Goal: Task Accomplishment & Management: Manage account settings

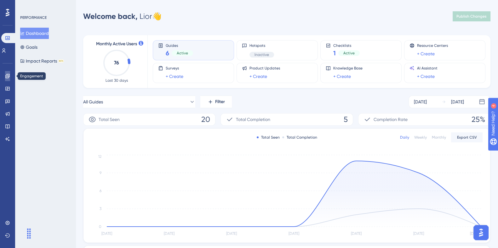
click at [8, 79] on link at bounding box center [7, 76] width 5 height 10
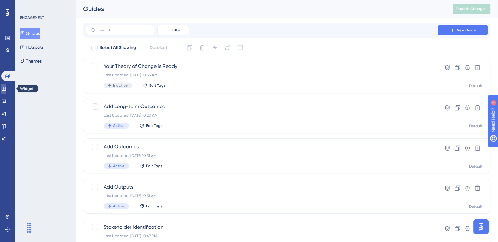
click at [6, 89] on icon at bounding box center [4, 89] width 4 height 4
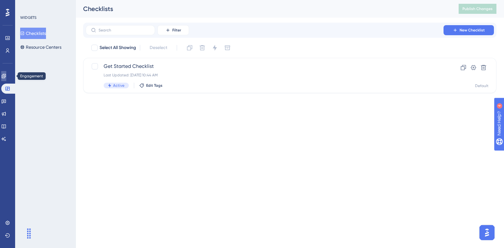
click at [6, 75] on icon at bounding box center [4, 76] width 4 height 4
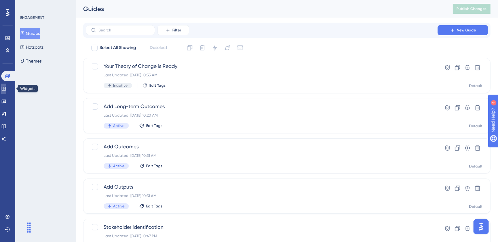
click at [6, 86] on link at bounding box center [3, 89] width 5 height 10
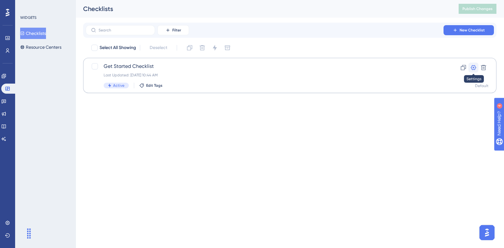
click at [474, 69] on icon at bounding box center [473, 67] width 5 height 5
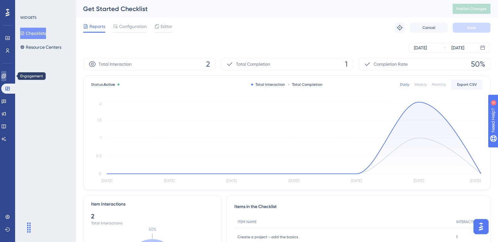
click at [6, 79] on link at bounding box center [3, 76] width 5 height 10
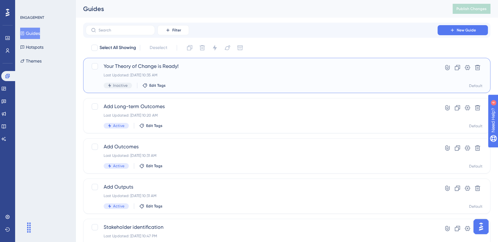
click at [167, 67] on span "Your Theory of Change is Ready!" at bounding box center [262, 67] width 316 height 8
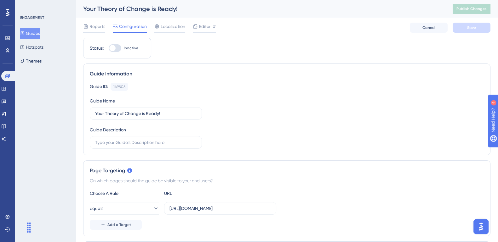
click at [115, 48] on div at bounding box center [112, 48] width 6 height 6
click at [109, 48] on input "Inactive" at bounding box center [108, 48] width 0 height 0
checkbox input "true"
click at [225, 205] on input "https://impact-dev.ruralsenses.com/projects/67da8afb1f3a0b06d24de097" at bounding box center [219, 208] width 101 height 7
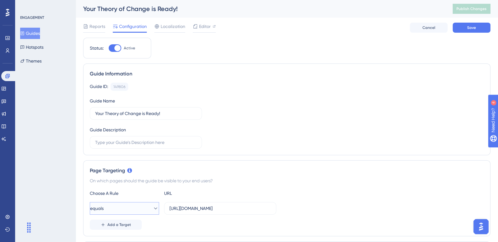
click at [152, 210] on icon at bounding box center [155, 209] width 6 height 6
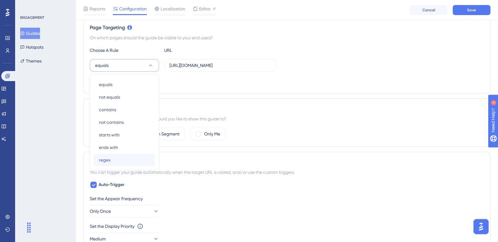
click at [114, 159] on div "regex regex" at bounding box center [124, 160] width 51 height 13
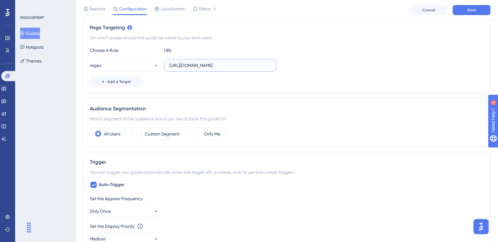
click at [195, 68] on input "https://impact-dev.ruralsenses.com/projects/67da8afb1f3a0b06d24de097" at bounding box center [219, 65] width 101 height 7
paste input "/toc"
type input "/toc"
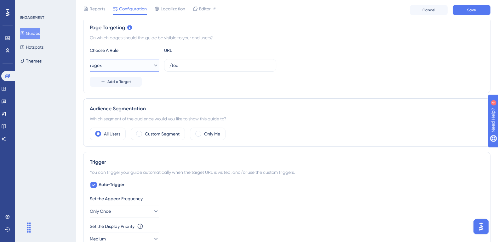
click at [143, 65] on button "regex" at bounding box center [124, 65] width 69 height 13
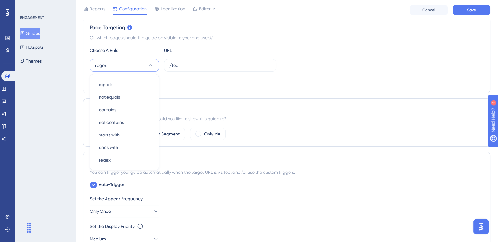
scroll to position [146, 0]
click at [125, 147] on div "ends with ends with" at bounding box center [124, 147] width 51 height 13
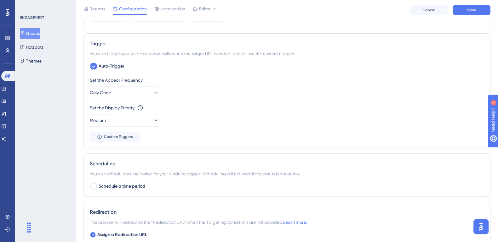
scroll to position [225, 0]
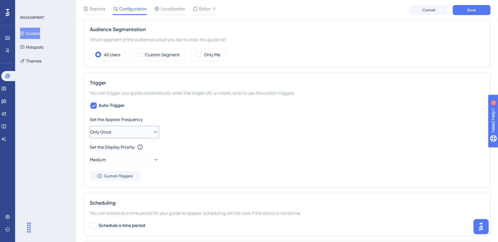
click at [117, 126] on button "Only Once" at bounding box center [124, 132] width 69 height 13
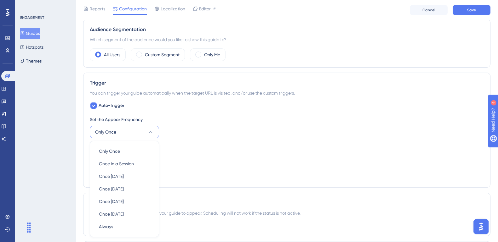
scroll to position [292, 0]
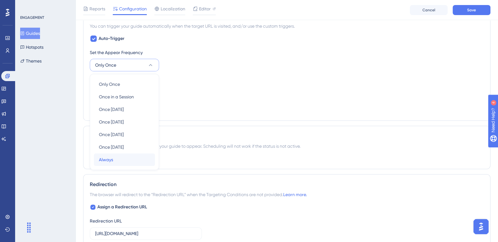
click at [120, 160] on div "Always Always" at bounding box center [124, 160] width 51 height 13
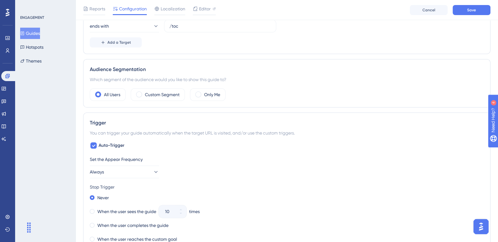
scroll to position [174, 0]
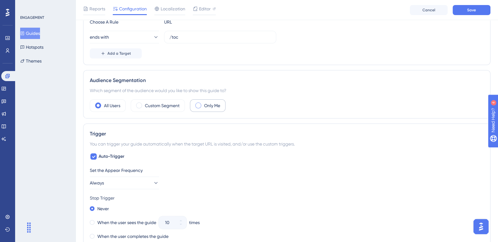
click at [200, 109] on div "Only Me" at bounding box center [208, 105] width 36 height 13
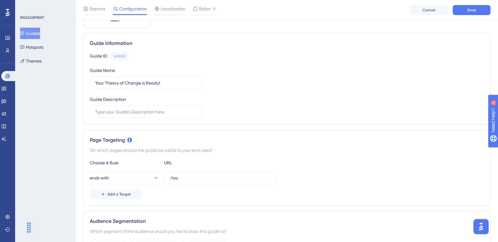
scroll to position [0, 0]
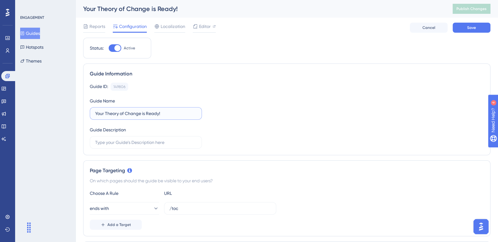
drag, startPoint x: 172, startPoint y: 114, endPoint x: 142, endPoint y: 112, distance: 29.9
click at [142, 112] on input "Your Theory of Change is Ready!" at bounding box center [145, 113] width 101 height 7
type input "Your Theory of Change is Ready!"
click at [474, 31] on button "Save" at bounding box center [471, 28] width 38 height 10
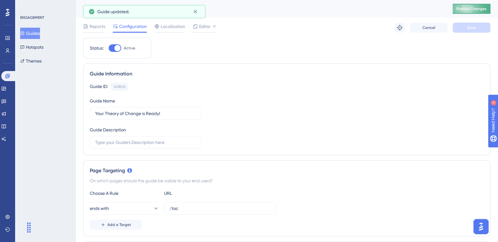
click at [474, 13] on button "Publish Changes" at bounding box center [471, 9] width 38 height 10
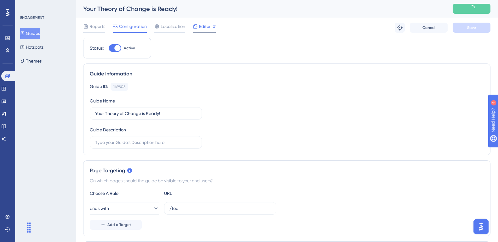
click at [204, 25] on span "Editor" at bounding box center [205, 27] width 12 height 8
click at [485, 10] on span "Publish Changes" at bounding box center [471, 8] width 30 height 5
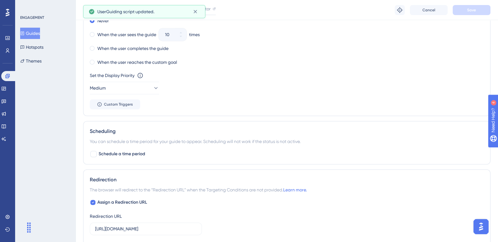
scroll to position [506, 0]
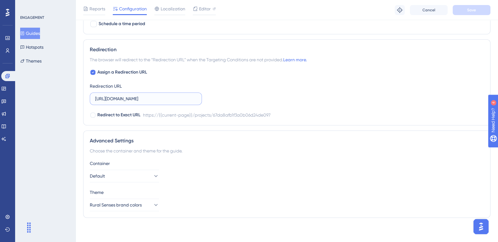
click at [168, 97] on input "https://impact-dev.ruralsenses.com/projects/67da8afb1f3a0b06d24de097" at bounding box center [145, 98] width 101 height 7
click at [483, 10] on button "Save" at bounding box center [471, 10] width 38 height 10
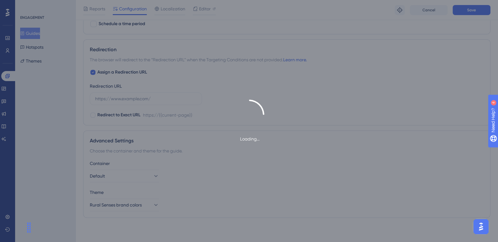
type input "https://impact-dev.ruralsenses.com/projects/67da8afb1f3a0b06d24de097/toc"
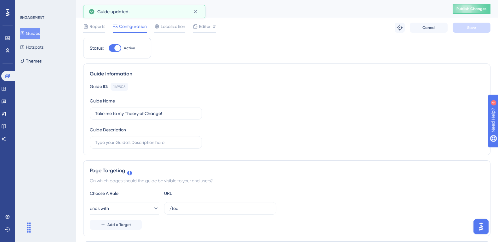
click at [482, 3] on div "Take me to my Theory of Change! Publish Changes" at bounding box center [287, 9] width 422 height 18
click at [482, 8] on span "Publish Changes" at bounding box center [471, 8] width 30 height 5
click at [93, 25] on span "Reports" at bounding box center [97, 27] width 16 height 8
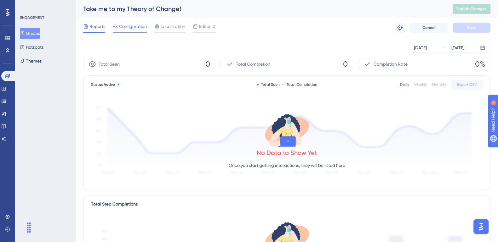
click at [129, 25] on span "Configuration" at bounding box center [133, 27] width 28 height 8
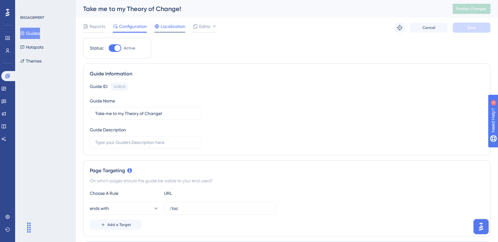
click at [168, 24] on span "Localization" at bounding box center [173, 27] width 25 height 8
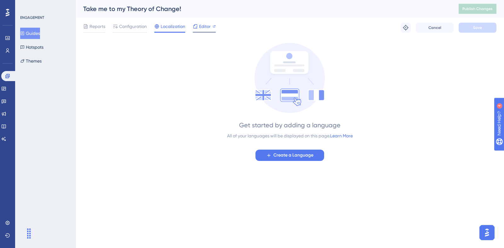
click at [213, 30] on div at bounding box center [213, 27] width 3 height 8
click at [127, 28] on span "Configuration" at bounding box center [133, 27] width 28 height 8
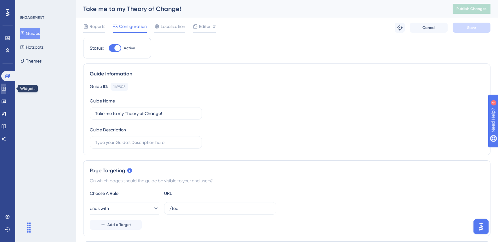
click at [6, 86] on link at bounding box center [3, 89] width 5 height 10
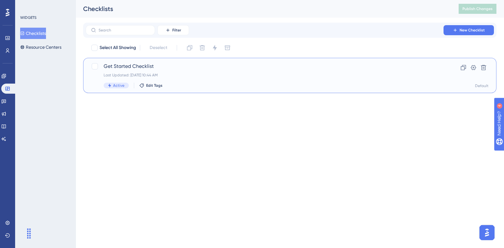
click at [147, 68] on span "Get Started Checklist" at bounding box center [265, 67] width 322 height 8
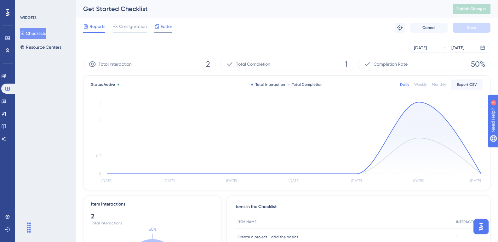
click at [164, 26] on span "Editor" at bounding box center [167, 27] width 12 height 8
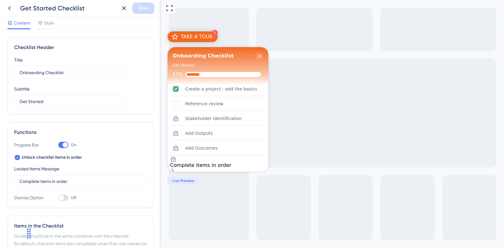
click at [48, 18] on div "Content Style" at bounding box center [80, 23] width 161 height 13
click at [50, 23] on span "Style" at bounding box center [49, 23] width 10 height 8
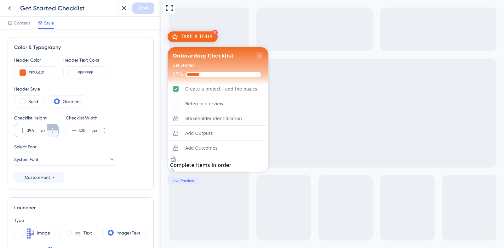
click at [52, 125] on button "396 px" at bounding box center [52, 127] width 11 height 6
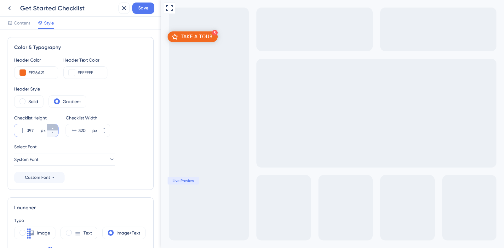
click at [52, 125] on button "397 px" at bounding box center [52, 127] width 11 height 6
click at [52, 125] on button "398 px" at bounding box center [52, 127] width 11 height 6
click at [52, 125] on button "399 px" at bounding box center [52, 127] width 11 height 6
click at [52, 125] on button "400 px" at bounding box center [52, 127] width 11 height 6
click at [52, 125] on button "401 px" at bounding box center [52, 127] width 11 height 6
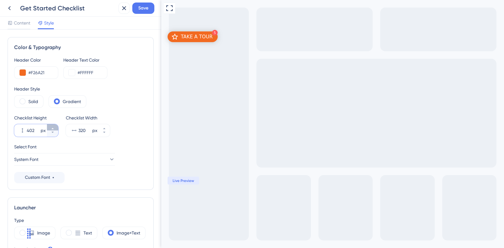
click at [52, 125] on button "402 px" at bounding box center [52, 127] width 11 height 6
click at [52, 125] on button "403 px" at bounding box center [52, 127] width 11 height 6
click at [52, 125] on button "404 px" at bounding box center [52, 127] width 11 height 6
click at [52, 125] on button "405 px" at bounding box center [52, 127] width 11 height 6
click at [52, 125] on button "406 px" at bounding box center [52, 127] width 11 height 6
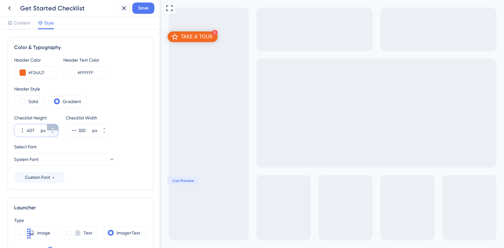
click at [52, 125] on button "407 px" at bounding box center [52, 127] width 11 height 6
click at [52, 125] on button "408 px" at bounding box center [52, 127] width 11 height 6
click at [52, 125] on button "409 px" at bounding box center [52, 127] width 11 height 6
click at [52, 125] on button "410 px" at bounding box center [52, 127] width 11 height 6
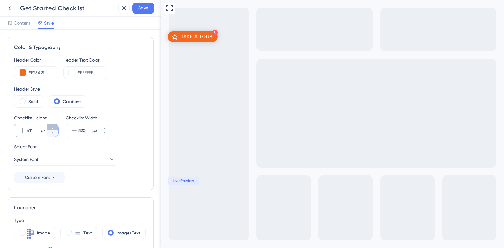
click at [52, 125] on button "411 px" at bounding box center [52, 127] width 11 height 6
click at [52, 125] on button "412 px" at bounding box center [52, 127] width 11 height 6
click at [52, 125] on button "413 px" at bounding box center [52, 127] width 11 height 6
type input "414"
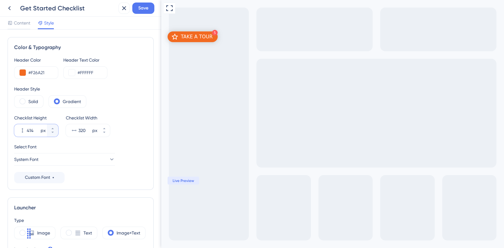
scroll to position [0, 0]
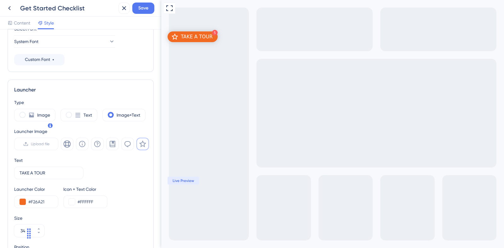
scroll to position [236, 0]
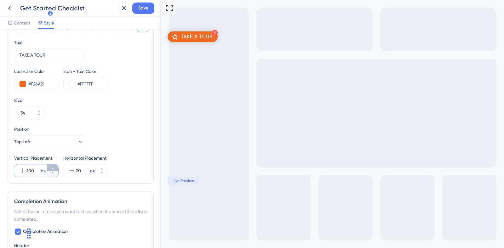
click at [56, 169] on button "100 px" at bounding box center [52, 168] width 11 height 6
click at [56, 169] on button "101 px" at bounding box center [52, 168] width 11 height 6
click at [56, 169] on button "102 px" at bounding box center [52, 168] width 11 height 6
click at [56, 169] on button "103 px" at bounding box center [52, 168] width 11 height 6
click at [56, 169] on button "104 px" at bounding box center [52, 168] width 11 height 6
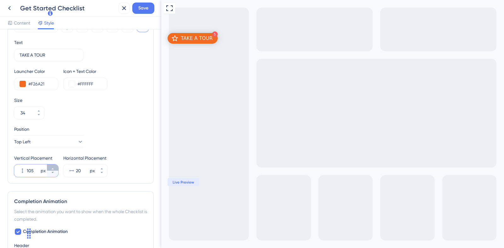
click at [56, 169] on button "105 px" at bounding box center [52, 168] width 11 height 6
click at [56, 169] on button "106 px" at bounding box center [52, 168] width 11 height 6
click at [56, 169] on button "107 px" at bounding box center [52, 168] width 11 height 6
click at [56, 169] on button "108 px" at bounding box center [52, 168] width 11 height 6
click at [56, 169] on button "109 px" at bounding box center [52, 168] width 11 height 6
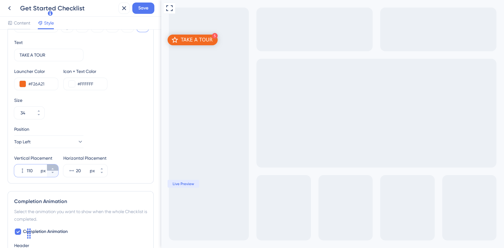
click at [56, 169] on button "110 px" at bounding box center [52, 168] width 11 height 6
click at [56, 169] on button "111 px" at bounding box center [52, 168] width 11 height 6
click at [56, 169] on button "112 px" at bounding box center [52, 168] width 11 height 6
click at [56, 169] on button "113 px" at bounding box center [52, 168] width 11 height 6
click at [56, 169] on button "114 px" at bounding box center [52, 168] width 11 height 6
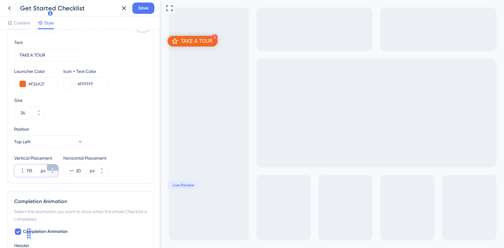
click at [56, 169] on button "115 px" at bounding box center [52, 168] width 11 height 6
type input "116"
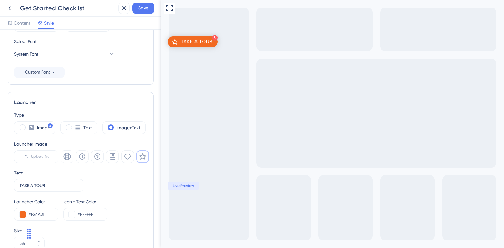
scroll to position [78, 0]
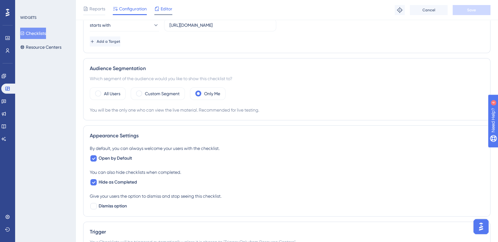
click at [167, 10] on span "Editor" at bounding box center [167, 9] width 12 height 8
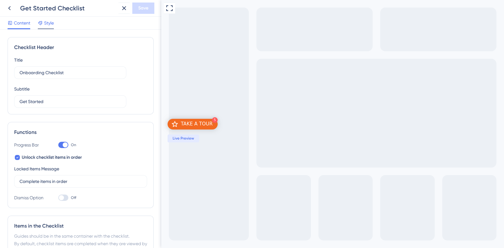
click at [54, 21] on span "Style" at bounding box center [49, 23] width 10 height 8
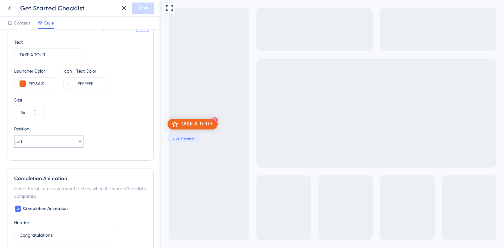
scroll to position [275, 0]
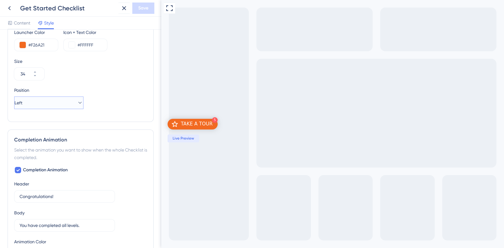
click at [54, 100] on button "Left" at bounding box center [48, 103] width 69 height 13
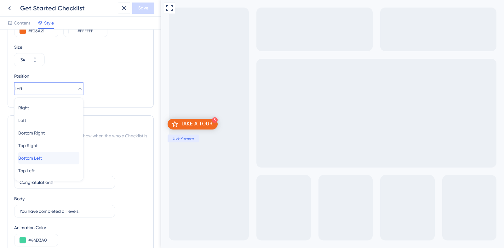
click at [58, 159] on div "Bottom Left Bottom Left" at bounding box center [48, 158] width 61 height 13
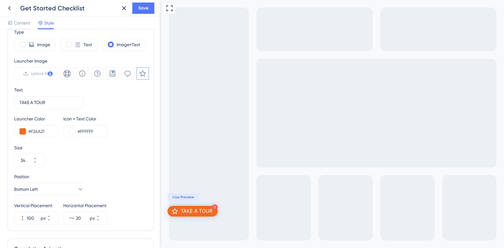
scroll to position [192, 0]
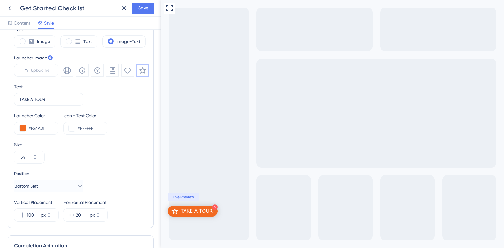
click at [46, 189] on button "Bottom Left" at bounding box center [48, 186] width 69 height 13
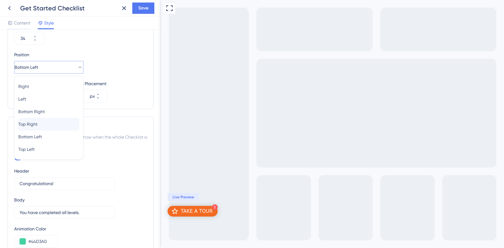
scroll to position [329, 0]
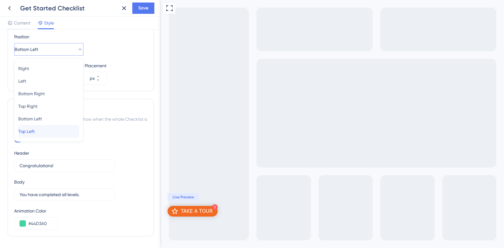
click at [46, 131] on div "Top Left Top Left" at bounding box center [48, 131] width 61 height 13
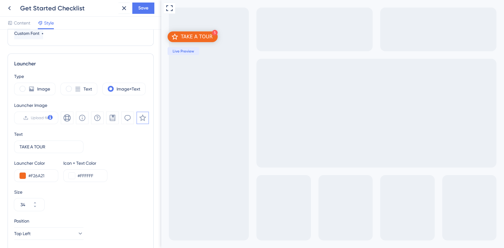
scroll to position [132, 0]
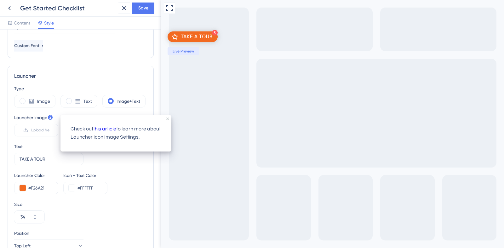
click at [50, 117] on icon at bounding box center [50, 117] width 5 height 5
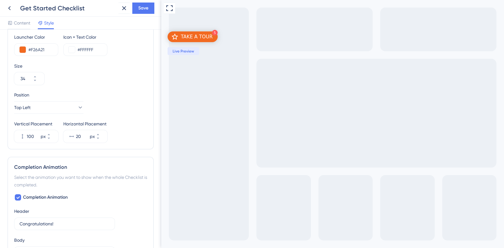
scroll to position [289, 0]
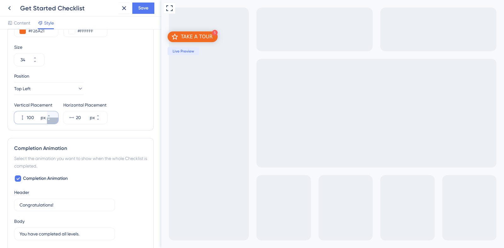
click at [54, 121] on button "100 px" at bounding box center [52, 121] width 11 height 6
click at [54, 121] on button "99 px" at bounding box center [52, 121] width 11 height 6
click at [54, 121] on button "98 px" at bounding box center [52, 121] width 11 height 6
click at [54, 121] on button "97 px" at bounding box center [52, 121] width 11 height 6
click at [54, 121] on button "96 px" at bounding box center [52, 121] width 11 height 6
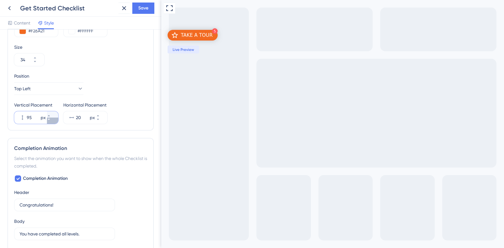
click at [54, 121] on button "95 px" at bounding box center [52, 121] width 11 height 6
click at [54, 121] on button "94 px" at bounding box center [52, 121] width 11 height 6
click at [54, 121] on button "93 px" at bounding box center [52, 121] width 11 height 6
click at [54, 121] on button "92 px" at bounding box center [52, 121] width 11 height 6
click at [54, 121] on button "91 px" at bounding box center [52, 121] width 11 height 6
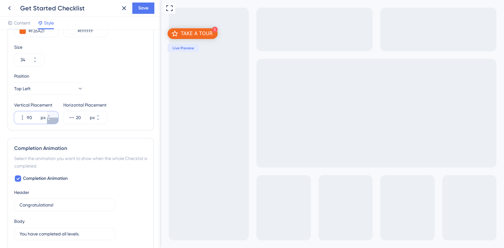
click at [54, 121] on button "90 px" at bounding box center [52, 121] width 11 height 6
click at [54, 121] on button "89 px" at bounding box center [52, 121] width 11 height 6
click at [54, 121] on button "88 px" at bounding box center [52, 121] width 11 height 6
click at [54, 121] on button "87 px" at bounding box center [52, 121] width 11 height 6
click at [51, 114] on icon at bounding box center [49, 116] width 4 height 4
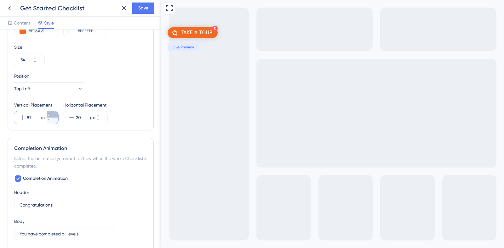
click at [51, 114] on icon at bounding box center [49, 116] width 4 height 4
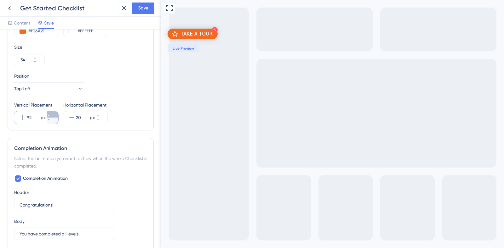
click at [51, 114] on icon at bounding box center [49, 116] width 4 height 4
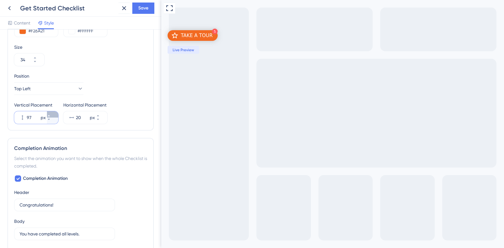
click at [51, 114] on icon at bounding box center [49, 116] width 4 height 4
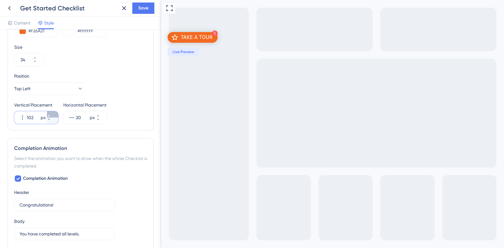
click at [51, 114] on icon at bounding box center [49, 116] width 4 height 4
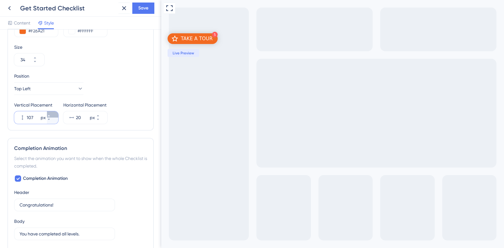
click at [51, 114] on icon at bounding box center [49, 116] width 4 height 4
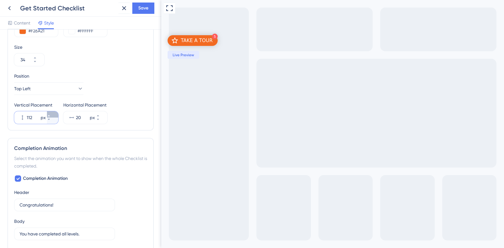
click at [51, 114] on icon at bounding box center [49, 116] width 4 height 4
type input "116"
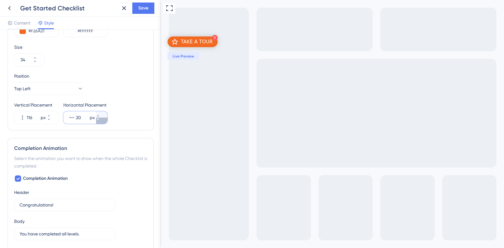
click at [100, 120] on icon at bounding box center [98, 120] width 4 height 4
click at [100, 114] on icon at bounding box center [98, 116] width 4 height 4
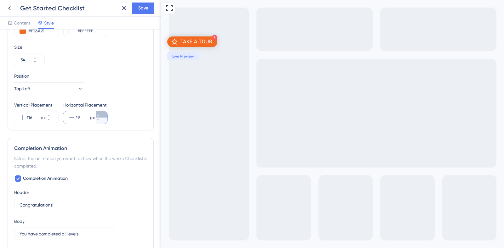
click at [100, 114] on icon at bounding box center [98, 116] width 4 height 4
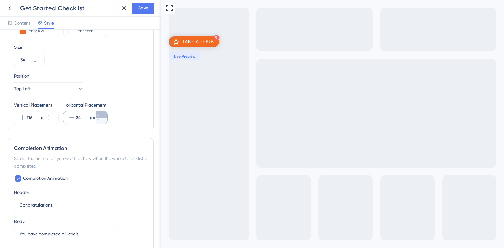
click at [100, 114] on icon at bounding box center [98, 116] width 4 height 4
click at [102, 121] on button "27 px" at bounding box center [101, 121] width 11 height 6
type input "26"
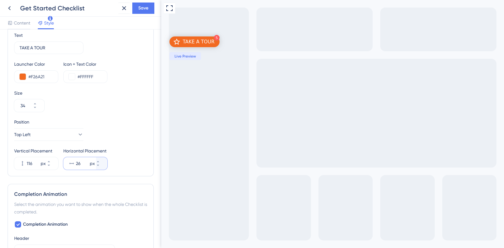
scroll to position [231, 0]
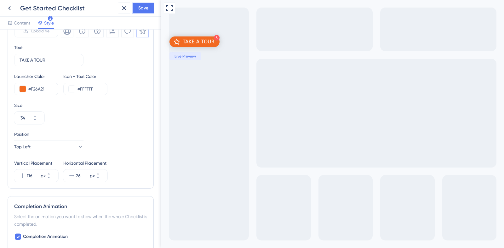
click at [138, 6] on span "Save" at bounding box center [143, 8] width 10 height 8
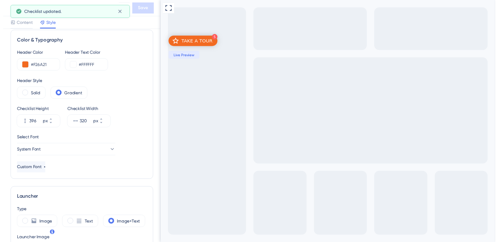
scroll to position [0, 0]
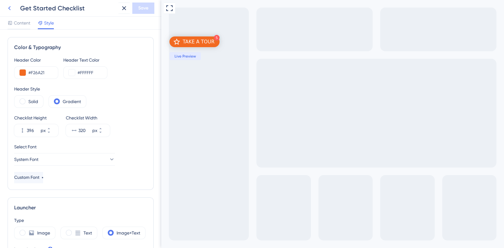
click at [10, 8] on icon at bounding box center [10, 8] width 8 height 8
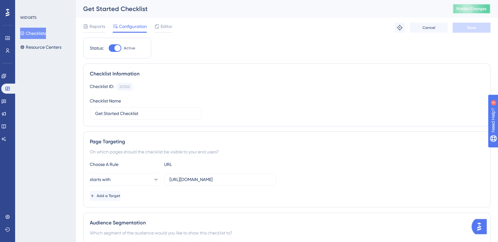
click at [487, 5] on button "Publish Changes" at bounding box center [471, 9] width 38 height 10
click at [164, 25] on span "Editor" at bounding box center [167, 27] width 12 height 8
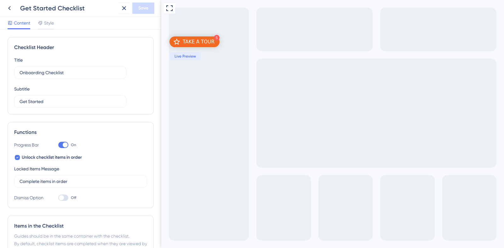
click at [188, 57] on span "Live Preview" at bounding box center [184, 56] width 21 height 5
click at [169, 13] on button at bounding box center [169, 8] width 11 height 11
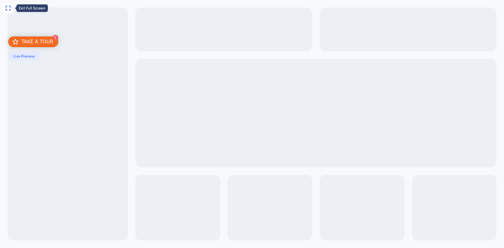
click at [9, 6] on icon at bounding box center [8, 8] width 6 height 6
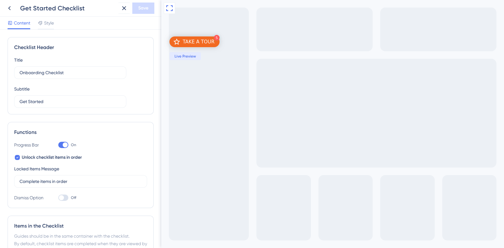
click at [198, 43] on div "TAKE A TOUR" at bounding box center [199, 42] width 32 height 6
click at [48, 19] on span "Style" at bounding box center [49, 23] width 10 height 8
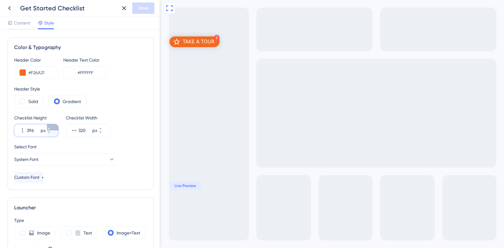
click at [51, 127] on icon at bounding box center [49, 129] width 4 height 4
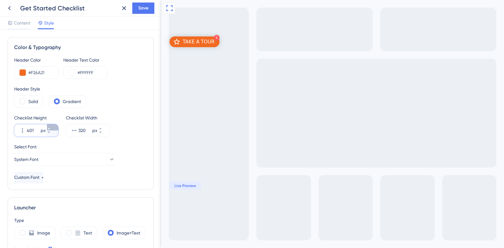
click at [51, 127] on icon at bounding box center [49, 129] width 4 height 4
type input "480"
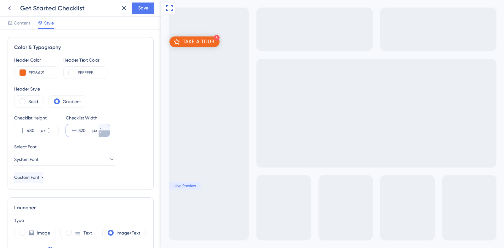
click at [104, 134] on button "320 px" at bounding box center [104, 134] width 11 height 6
click at [104, 134] on button "319 px" at bounding box center [104, 134] width 11 height 6
click at [104, 134] on button "318 px" at bounding box center [104, 134] width 11 height 6
click at [104, 134] on button "317 px" at bounding box center [104, 134] width 11 height 6
click at [104, 134] on button "316 px" at bounding box center [104, 134] width 11 height 6
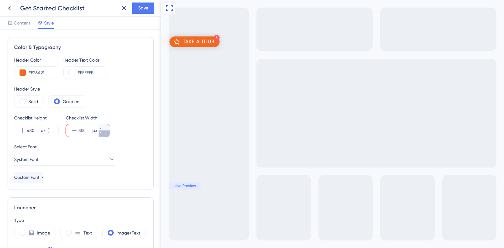
click at [104, 134] on button "315 px" at bounding box center [104, 134] width 11 height 6
click at [104, 134] on button "314 px" at bounding box center [104, 134] width 11 height 6
click at [104, 134] on button "313 px" at bounding box center [104, 134] width 11 height 6
click at [104, 134] on button "312 px" at bounding box center [104, 134] width 11 height 6
click at [104, 134] on button "311 px" at bounding box center [104, 134] width 11 height 6
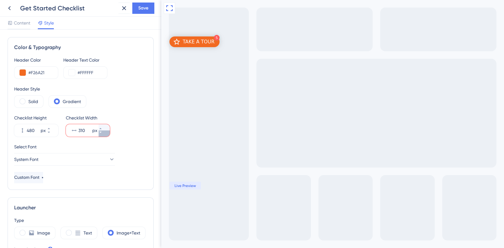
click at [104, 134] on button "310 px" at bounding box center [104, 134] width 11 height 6
click at [104, 134] on button "278 px" at bounding box center [104, 134] width 11 height 6
click at [104, 134] on button "277 px" at bounding box center [104, 134] width 11 height 6
click at [104, 134] on button "276 px" at bounding box center [104, 134] width 11 height 6
click at [104, 134] on button "275 px" at bounding box center [104, 134] width 11 height 6
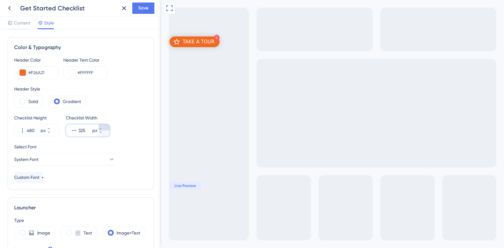
click at [102, 127] on icon at bounding box center [101, 129] width 4 height 4
click at [102, 133] on icon at bounding box center [101, 133] width 4 height 4
click at [63, 163] on button "System Font" at bounding box center [64, 159] width 101 height 13
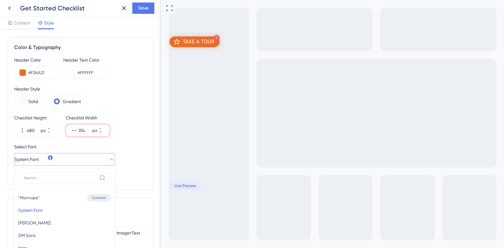
scroll to position [91, 0]
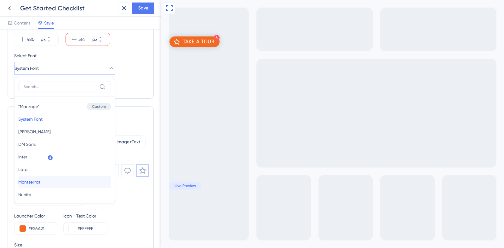
click at [76, 181] on button "Montserrat Montserrat" at bounding box center [64, 182] width 93 height 13
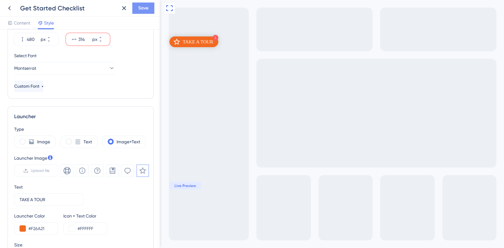
click at [144, 12] on span "Save" at bounding box center [143, 8] width 10 height 8
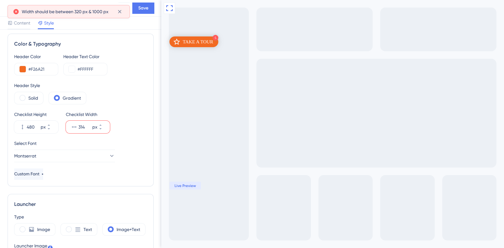
scroll to position [0, 0]
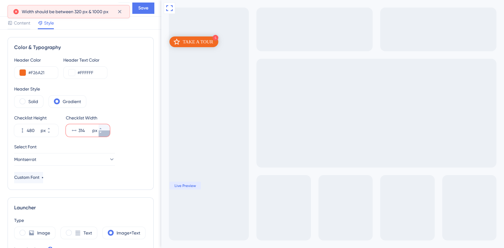
click at [102, 133] on icon at bounding box center [101, 133] width 4 height 4
click at [102, 127] on icon at bounding box center [101, 129] width 4 height 4
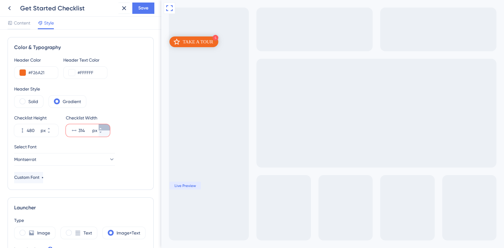
click at [102, 127] on icon at bounding box center [101, 129] width 4 height 4
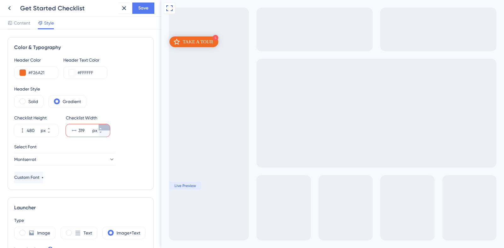
click at [102, 127] on icon at bounding box center [101, 129] width 4 height 4
type input "320"
click at [145, 5] on span "Save" at bounding box center [143, 8] width 10 height 8
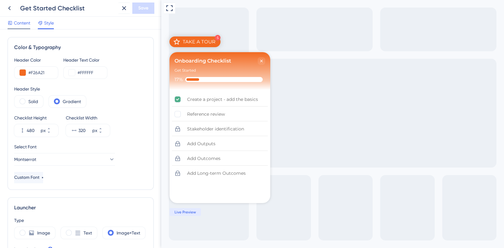
click at [23, 25] on span "Content" at bounding box center [22, 23] width 16 height 8
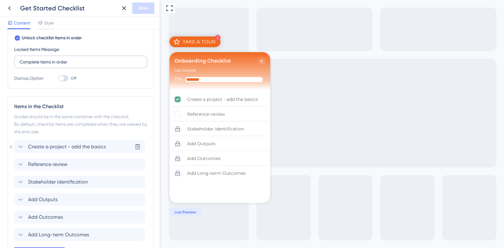
scroll to position [168, 0]
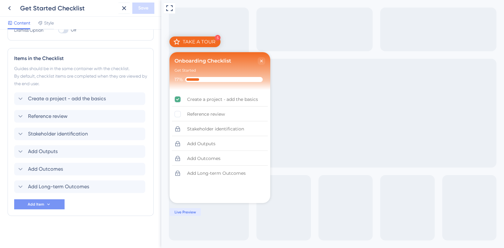
click at [54, 206] on button "Add Item" at bounding box center [39, 205] width 50 height 10
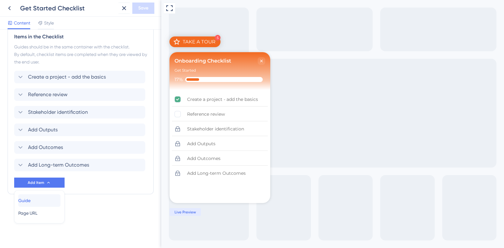
click at [47, 202] on div "Guide Guide" at bounding box center [39, 201] width 42 height 13
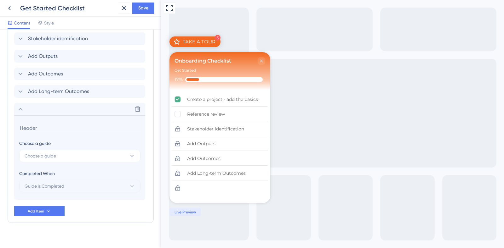
scroll to position [270, 0]
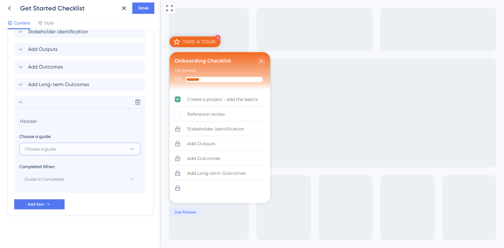
click at [72, 144] on button "Choose a guide" at bounding box center [79, 149] width 121 height 13
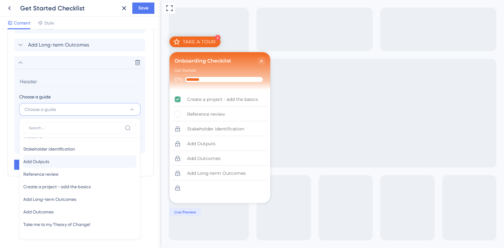
scroll to position [23, 0]
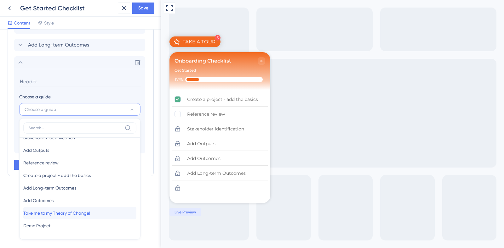
click at [69, 214] on span "Take me to my Theory of Change!" at bounding box center [56, 214] width 67 height 8
type input "Take me to my Theory of Change!"
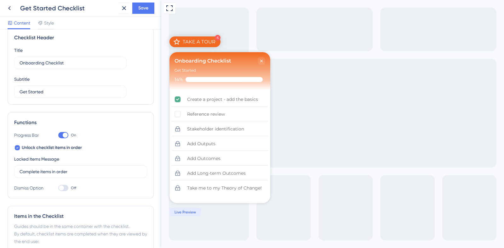
scroll to position [0, 0]
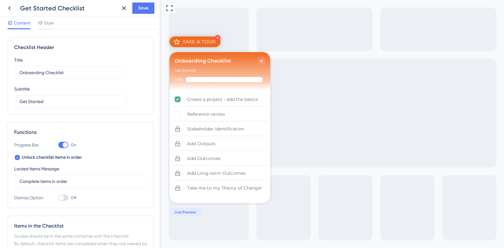
click at [66, 196] on div at bounding box center [63, 198] width 10 height 6
click at [58, 198] on input "Off" at bounding box center [58, 198] width 0 height 0
checkbox input "true"
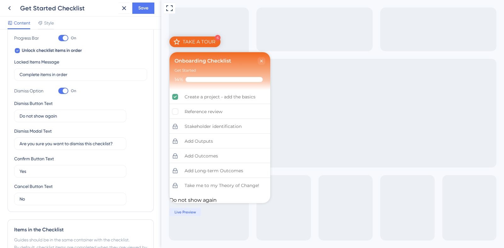
scroll to position [118, 0]
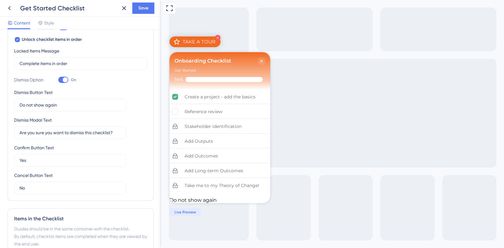
click at [222, 199] on div "Do not show again" at bounding box center [219, 200] width 101 height 6
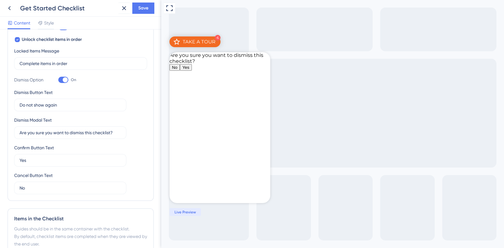
click at [189, 70] on span "Yes" at bounding box center [185, 67] width 7 height 5
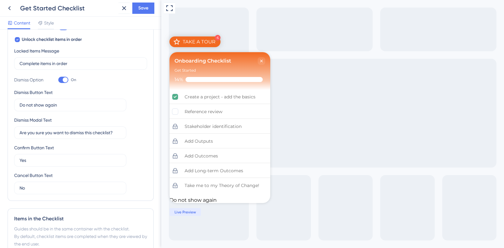
click at [225, 200] on div "Do not show again" at bounding box center [219, 200] width 101 height 6
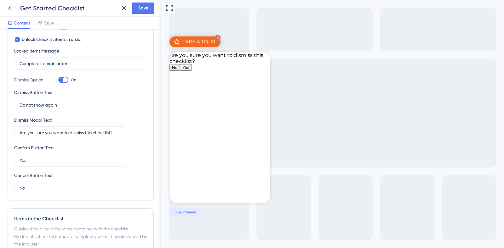
click at [177, 70] on span "No" at bounding box center [174, 67] width 5 height 5
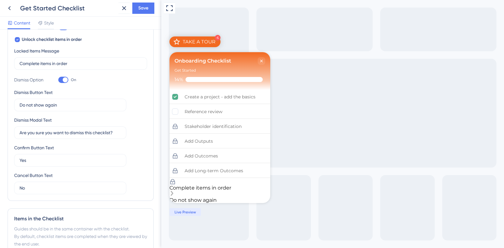
scroll to position [6, 0]
click at [238, 187] on div "Complete items in order" at bounding box center [219, 188] width 101 height 19
click at [231, 185] on div "Complete items in order" at bounding box center [200, 188] width 62 height 6
click at [173, 191] on icon "Take me to my Theory of Change! is locked. Complete items in order" at bounding box center [172, 193] width 3 height 5
click at [231, 170] on div "Complete items in order" at bounding box center [200, 173] width 62 height 6
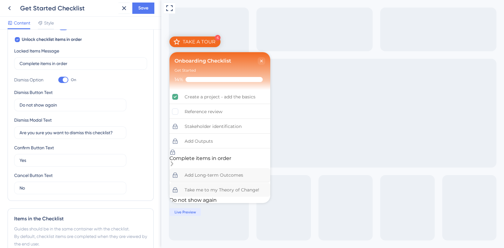
click at [231, 155] on div "Complete items in order" at bounding box center [200, 158] width 62 height 6
click at [220, 108] on div "Reference review" at bounding box center [203, 112] width 38 height 8
click at [231, 95] on div "Create a project - add the basics" at bounding box center [219, 97] width 71 height 8
click at [255, 98] on div "Create a project - add the basics" at bounding box center [219, 97] width 71 height 8
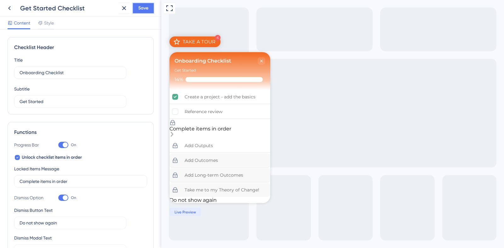
click at [144, 7] on span "Save" at bounding box center [143, 8] width 10 height 8
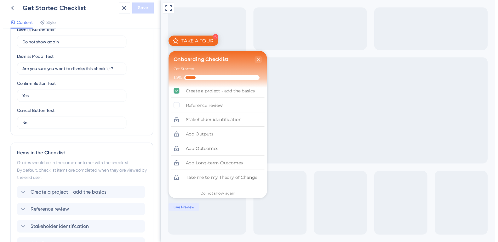
scroll to position [144, 0]
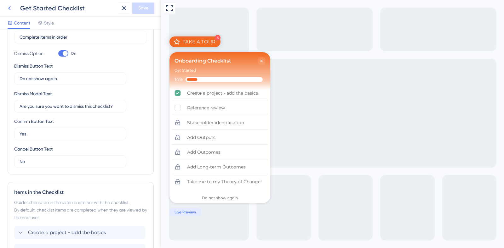
click at [9, 10] on icon at bounding box center [10, 8] width 8 height 8
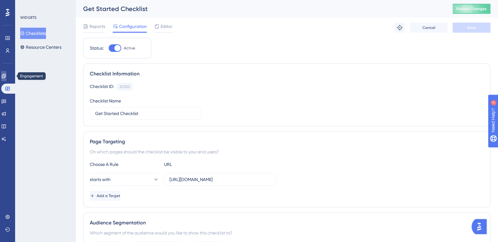
click at [6, 74] on icon at bounding box center [4, 76] width 4 height 4
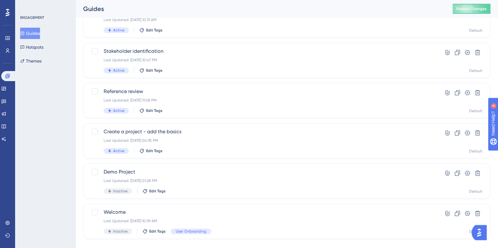
scroll to position [187, 0]
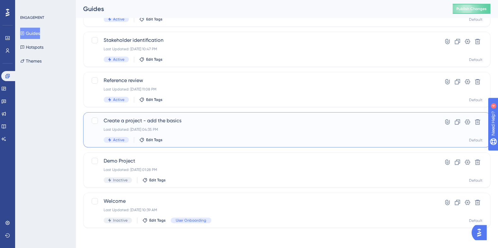
click at [170, 120] on span "Create a project - add the basics" at bounding box center [262, 121] width 316 height 8
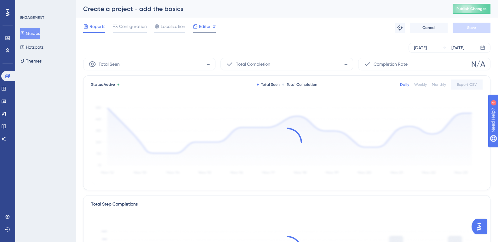
click at [209, 24] on span "Editor" at bounding box center [205, 27] width 12 height 8
click at [35, 31] on button "Guides" at bounding box center [30, 33] width 20 height 11
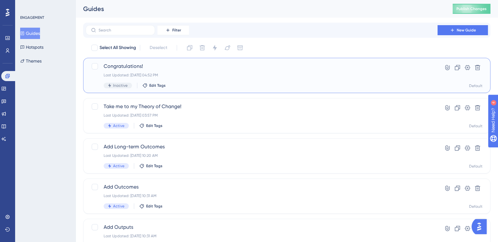
click at [131, 64] on span "Congratulations!" at bounding box center [262, 67] width 316 height 8
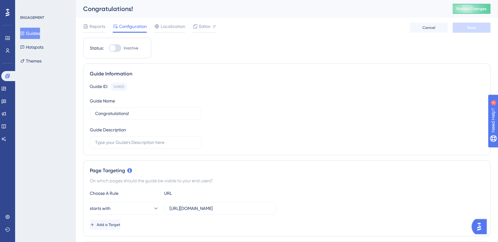
click at [113, 48] on div at bounding box center [112, 48] width 6 height 6
click at [109, 48] on input "Inactive" at bounding box center [108, 48] width 0 height 0
checkbox input "true"
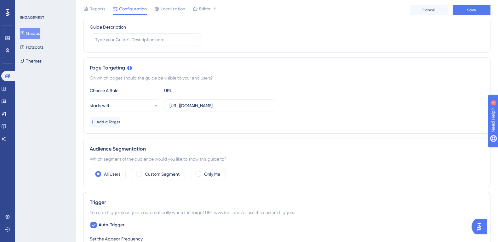
scroll to position [118, 0]
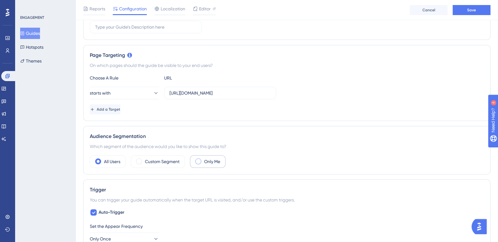
click at [199, 162] on span at bounding box center [198, 162] width 6 height 6
click at [203, 160] on input "radio" at bounding box center [203, 160] width 0 height 0
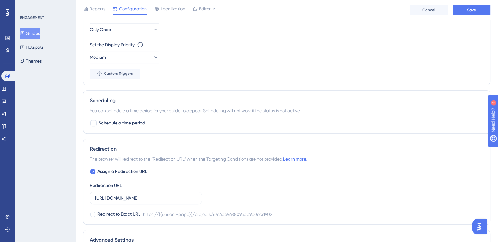
scroll to position [354, 0]
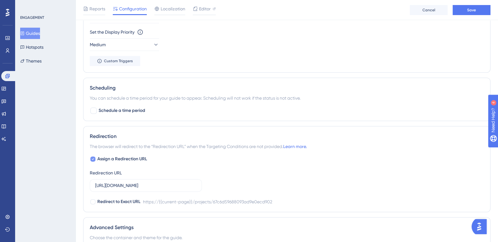
click at [94, 158] on div at bounding box center [92, 159] width 5 height 5
checkbox input "false"
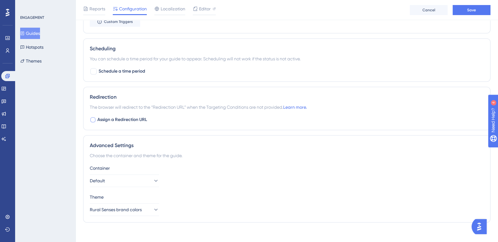
scroll to position [398, 0]
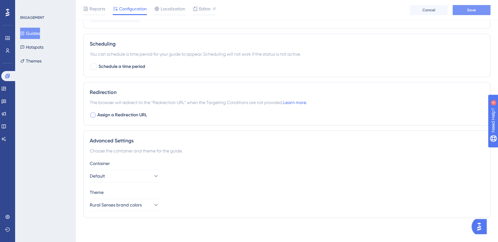
click at [477, 11] on button "Save" at bounding box center [471, 10] width 38 height 10
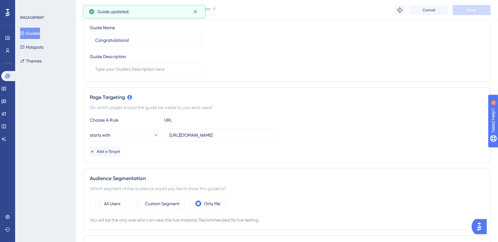
scroll to position [0, 0]
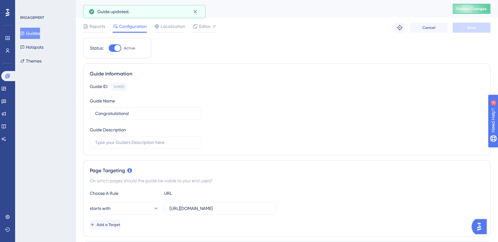
click at [476, 14] on div "Congratulations! Publish Changes" at bounding box center [287, 9] width 422 height 18
click at [477, 13] on button "Publish Changes" at bounding box center [471, 9] width 38 height 10
